Goal: Browse casually

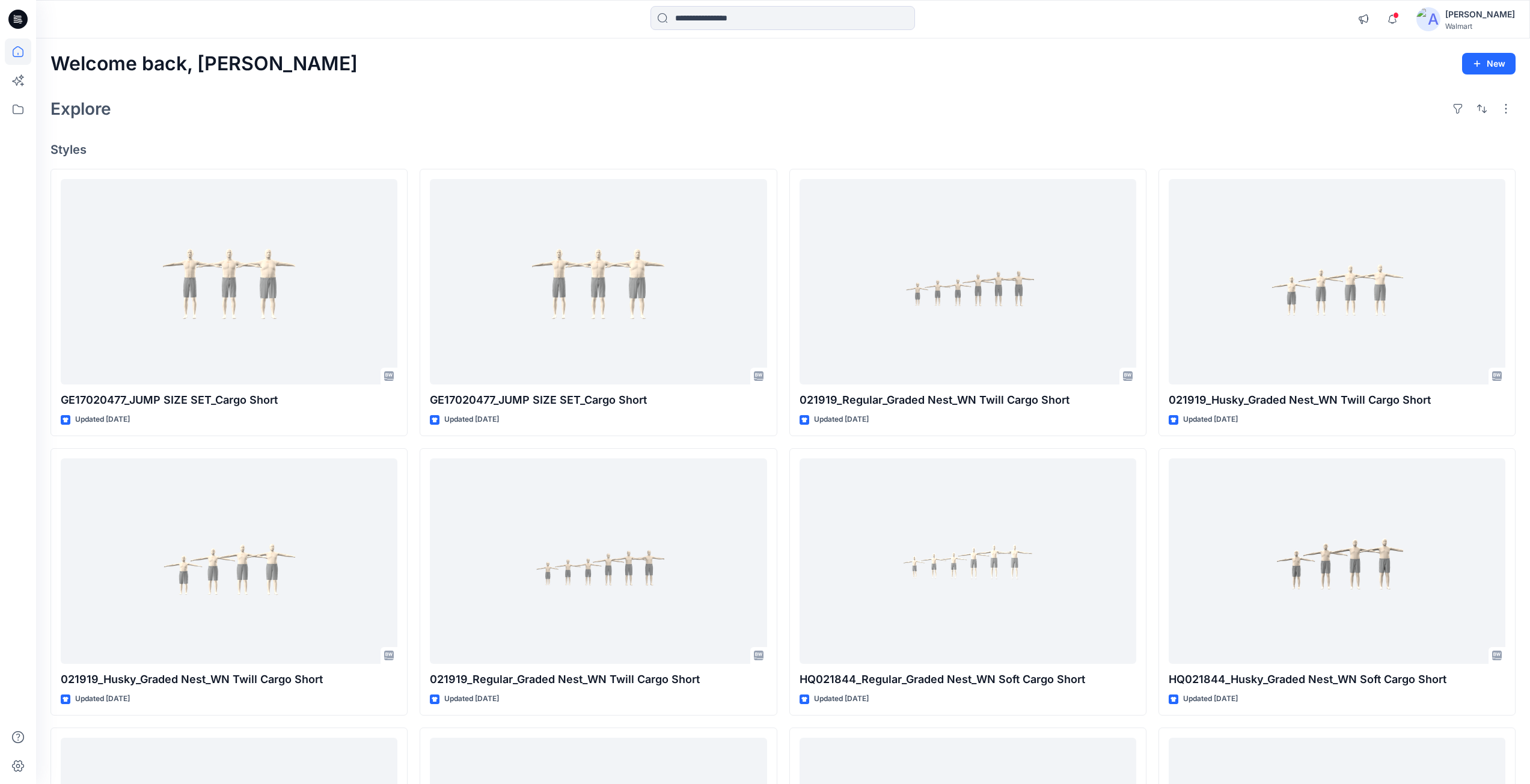
drag, startPoint x: 1136, startPoint y: 103, endPoint x: 1136, endPoint y: 19, distance: 84.0
click at [1136, 101] on div "Explore" at bounding box center [783, 109] width 1465 height 29
